Goal: Check status

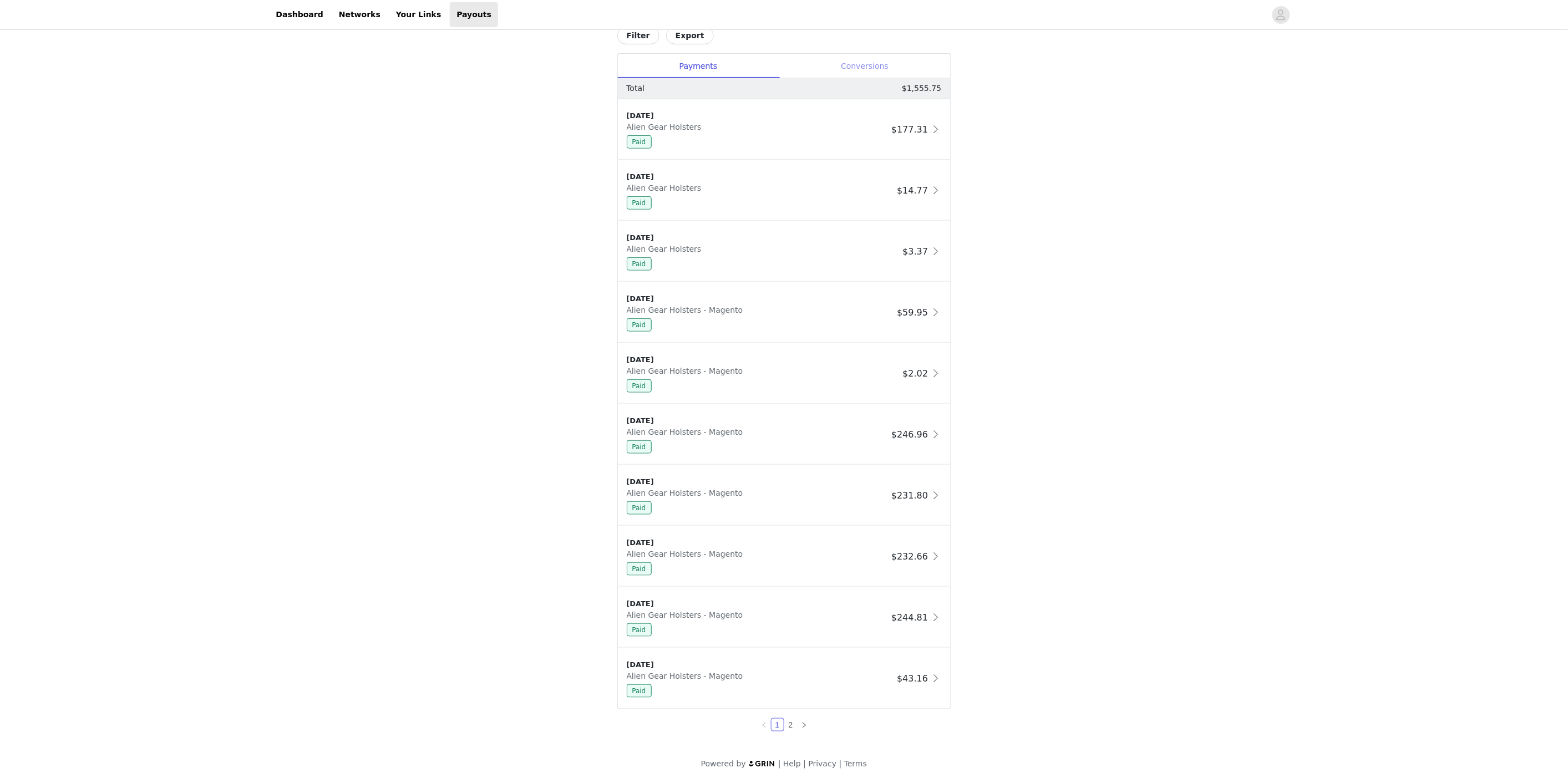
click at [886, 64] on div "Conversions" at bounding box center [865, 66] width 171 height 25
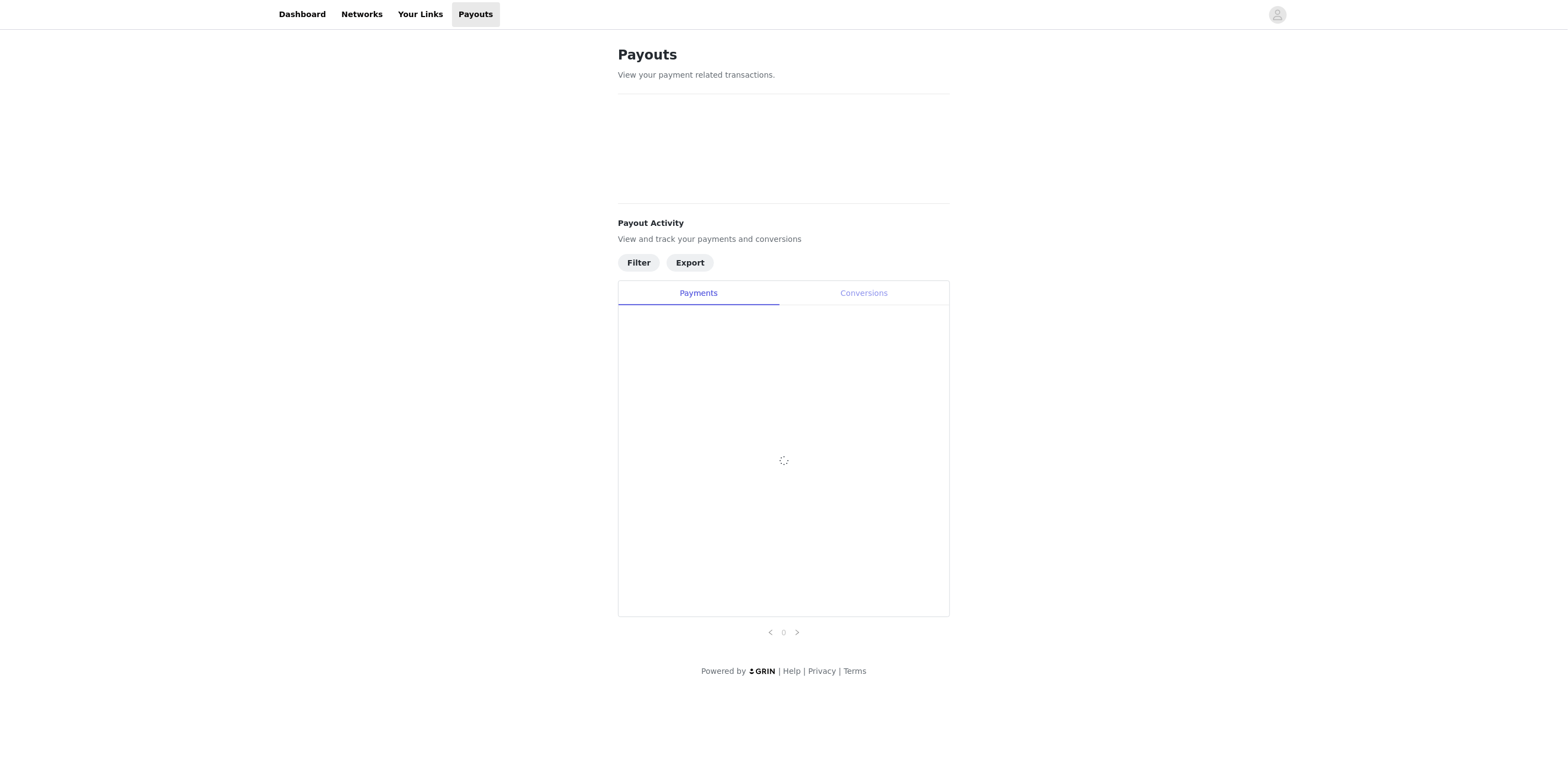
click at [873, 295] on div "Conversions" at bounding box center [864, 293] width 170 height 24
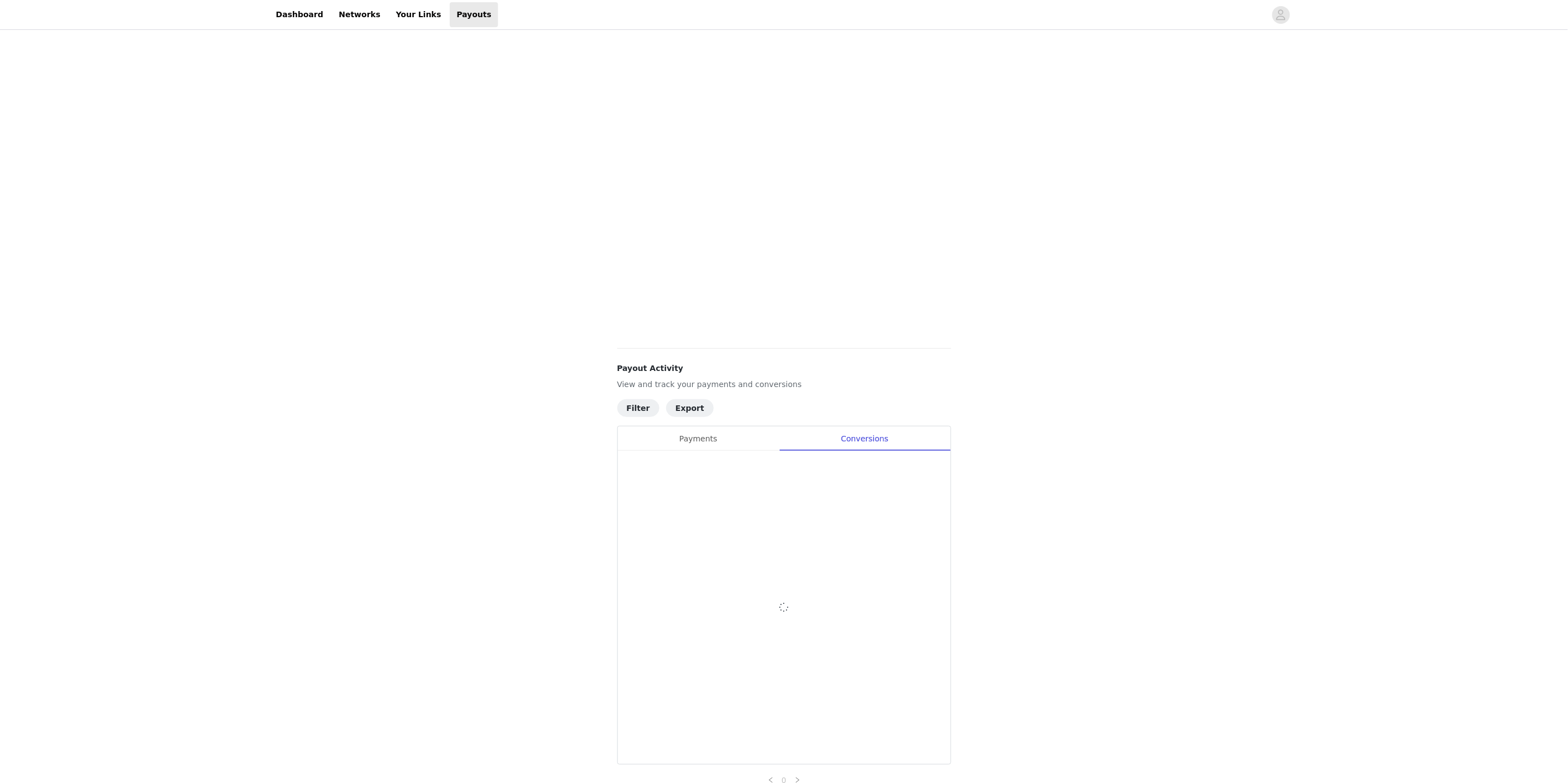
scroll to position [252, 0]
